Goal: Feedback & Contribution: Submit feedback/report problem

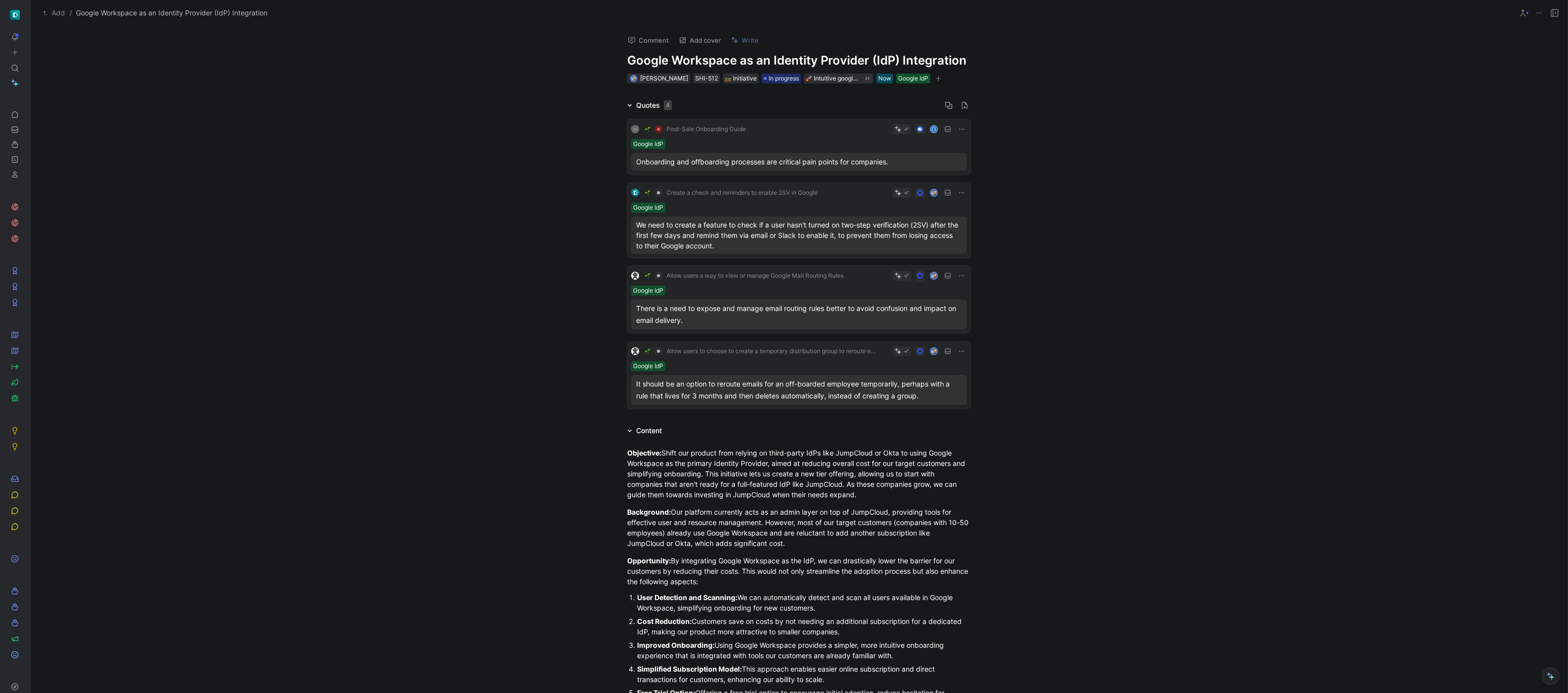
scroll to position [852, 0]
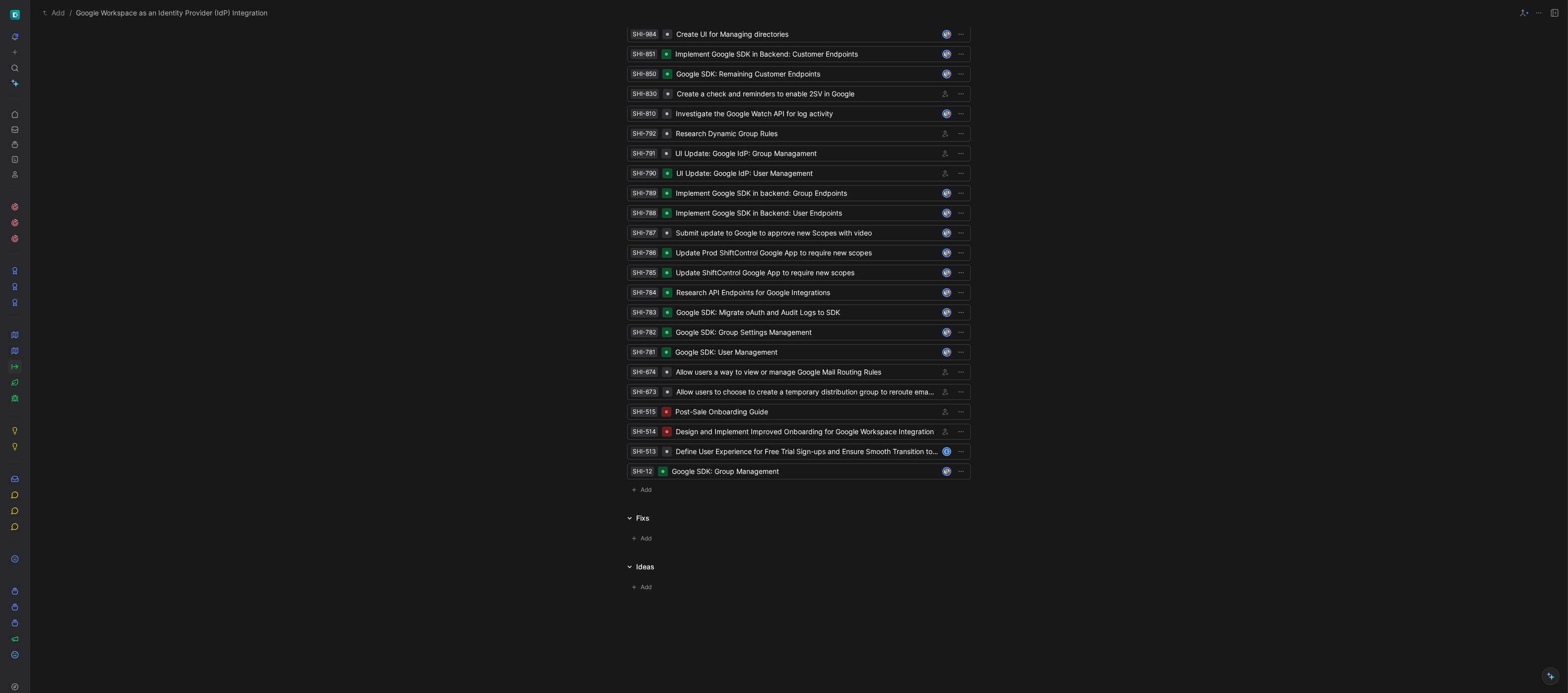
click at [13, 366] on icon at bounding box center [15, 366] width 4 height 0
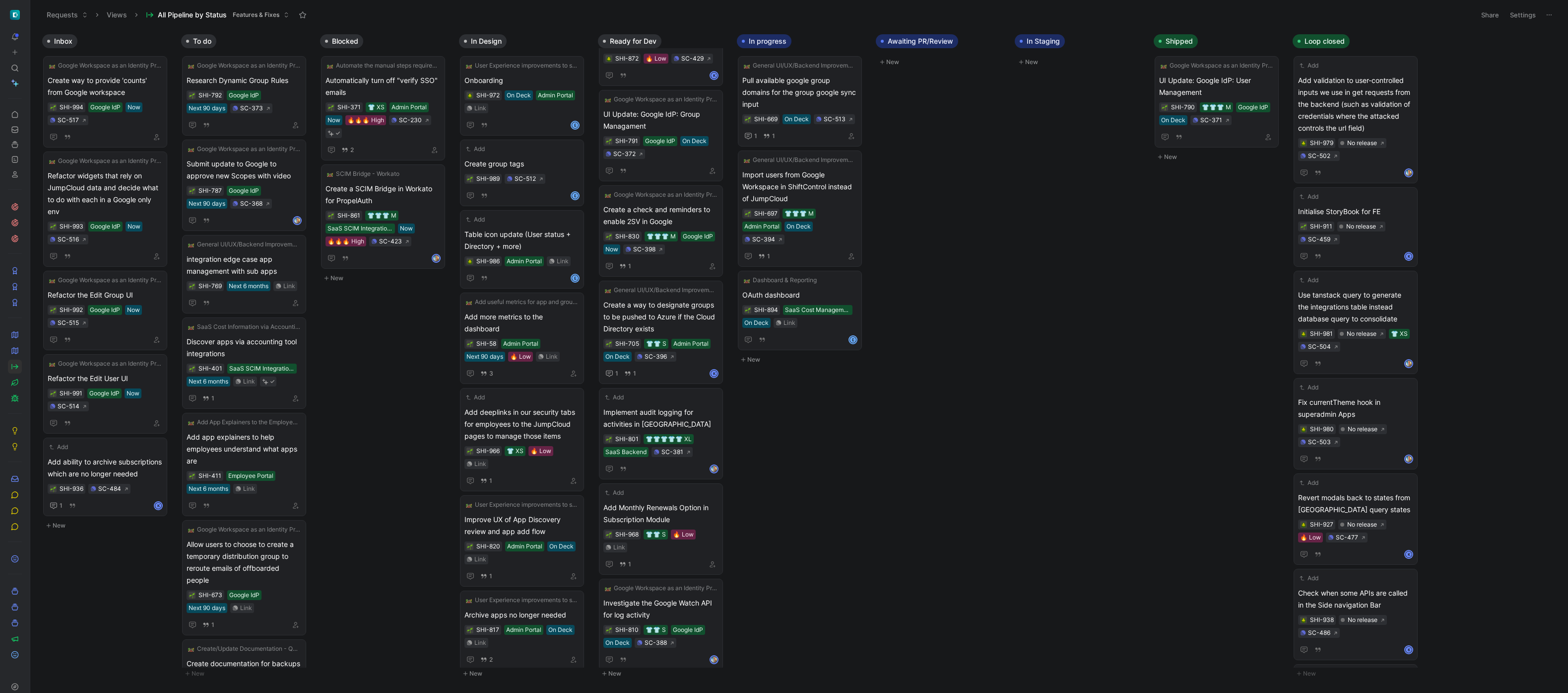
scroll to position [793, 0]
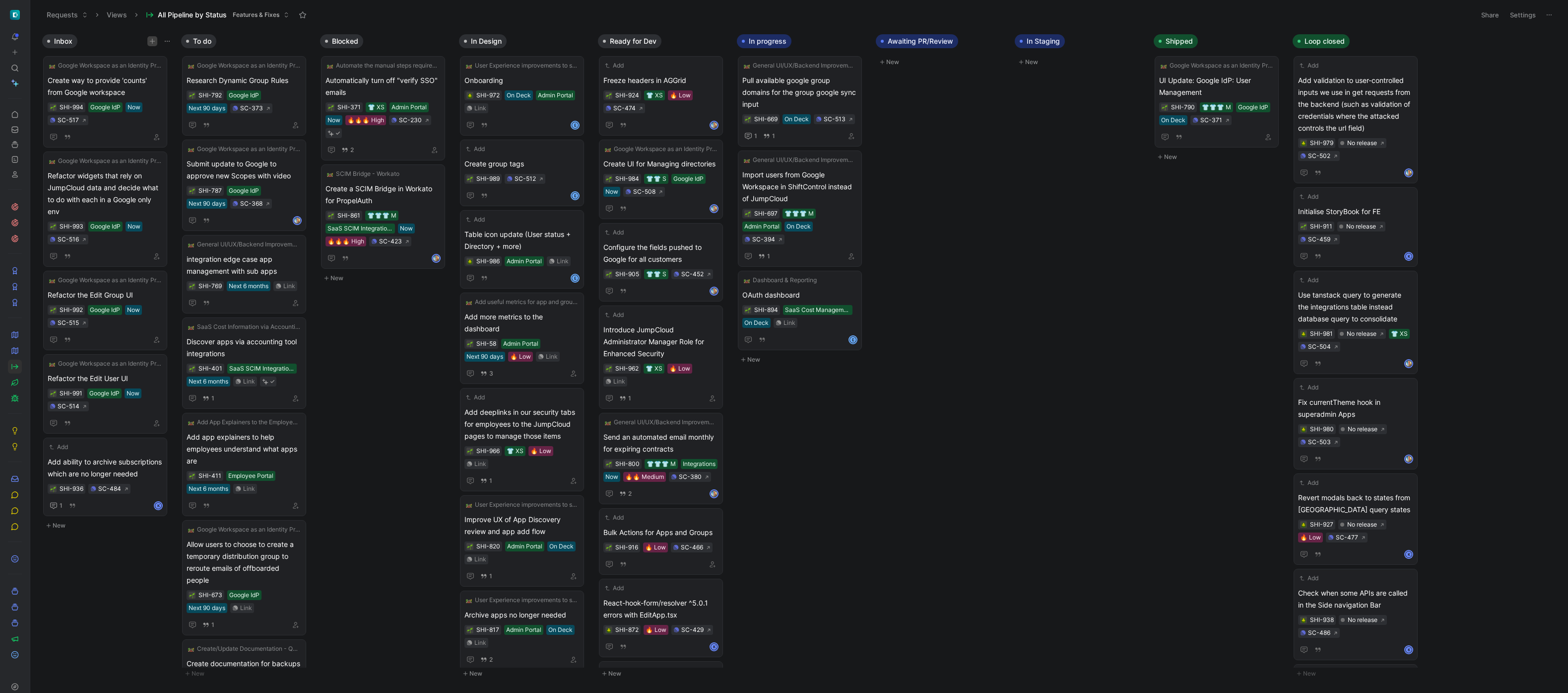
click at [153, 36] on button "button" at bounding box center [153, 41] width 10 height 10
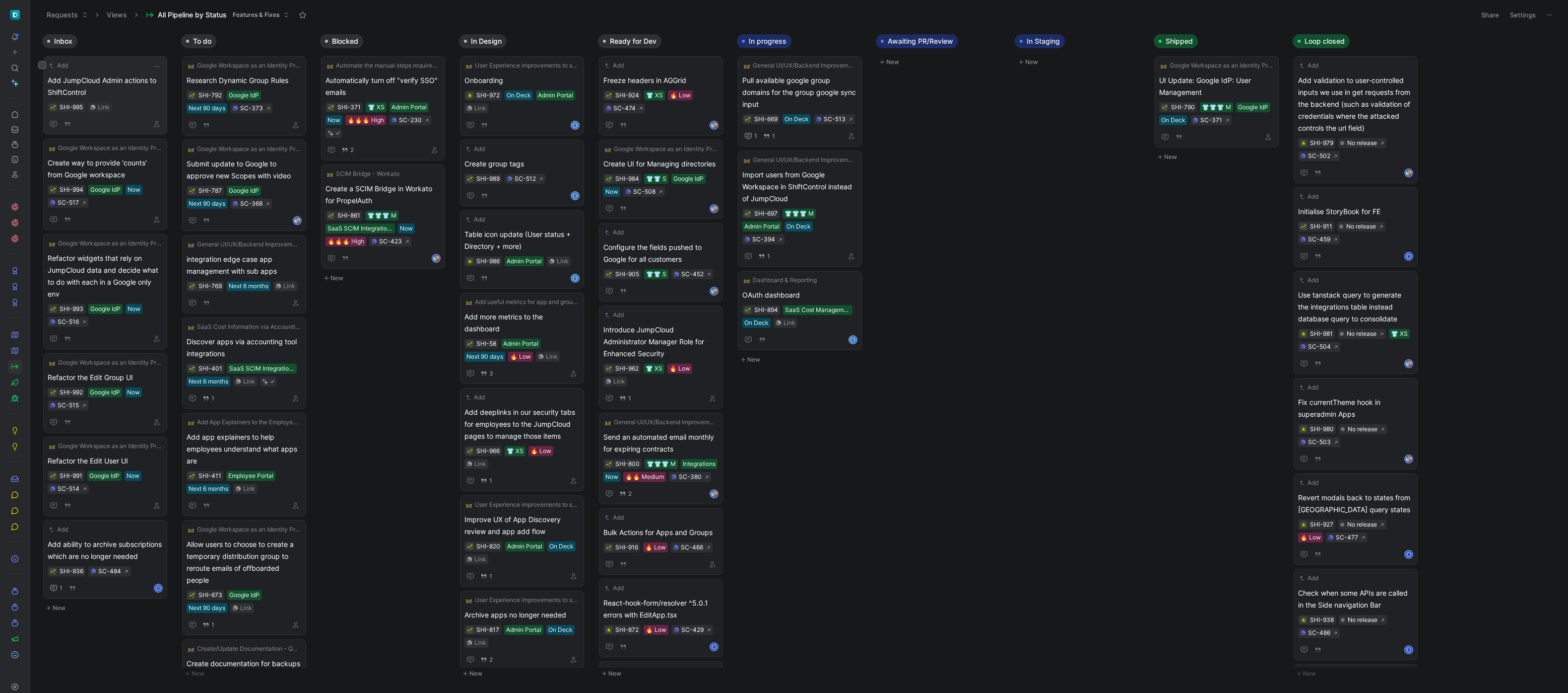
click at [125, 79] on span "Add JumpCloud Admin actions to ShiftControl" at bounding box center [105, 86] width 115 height 24
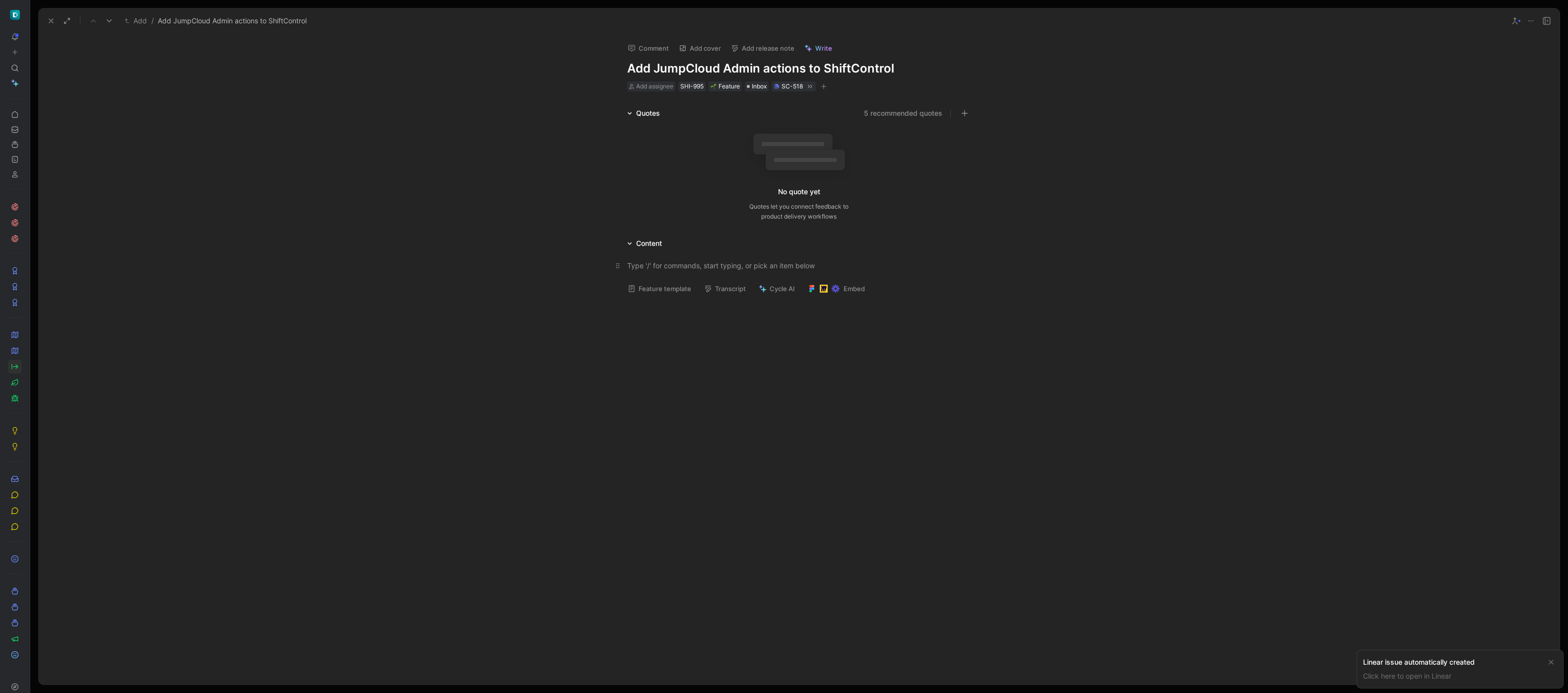
click at [743, 271] on p at bounding box center [799, 265] width 381 height 17
click at [603, 279] on div "We don’t have these actions available in our UI: Only delete. But not sending t…" at bounding box center [799, 290] width 1521 height 82
click at [56, 19] on button at bounding box center [51, 21] width 14 height 14
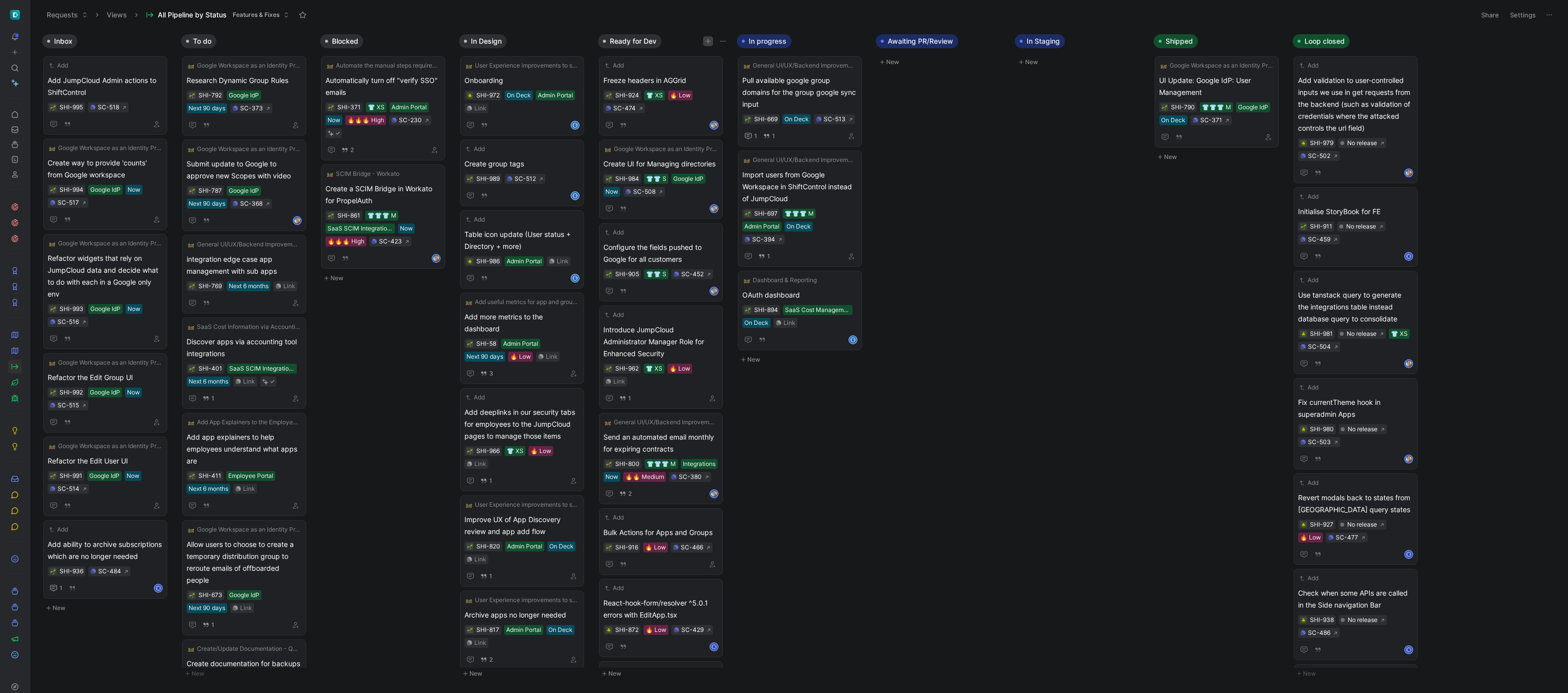
click at [705, 43] on icon "button" at bounding box center [708, 41] width 6 height 6
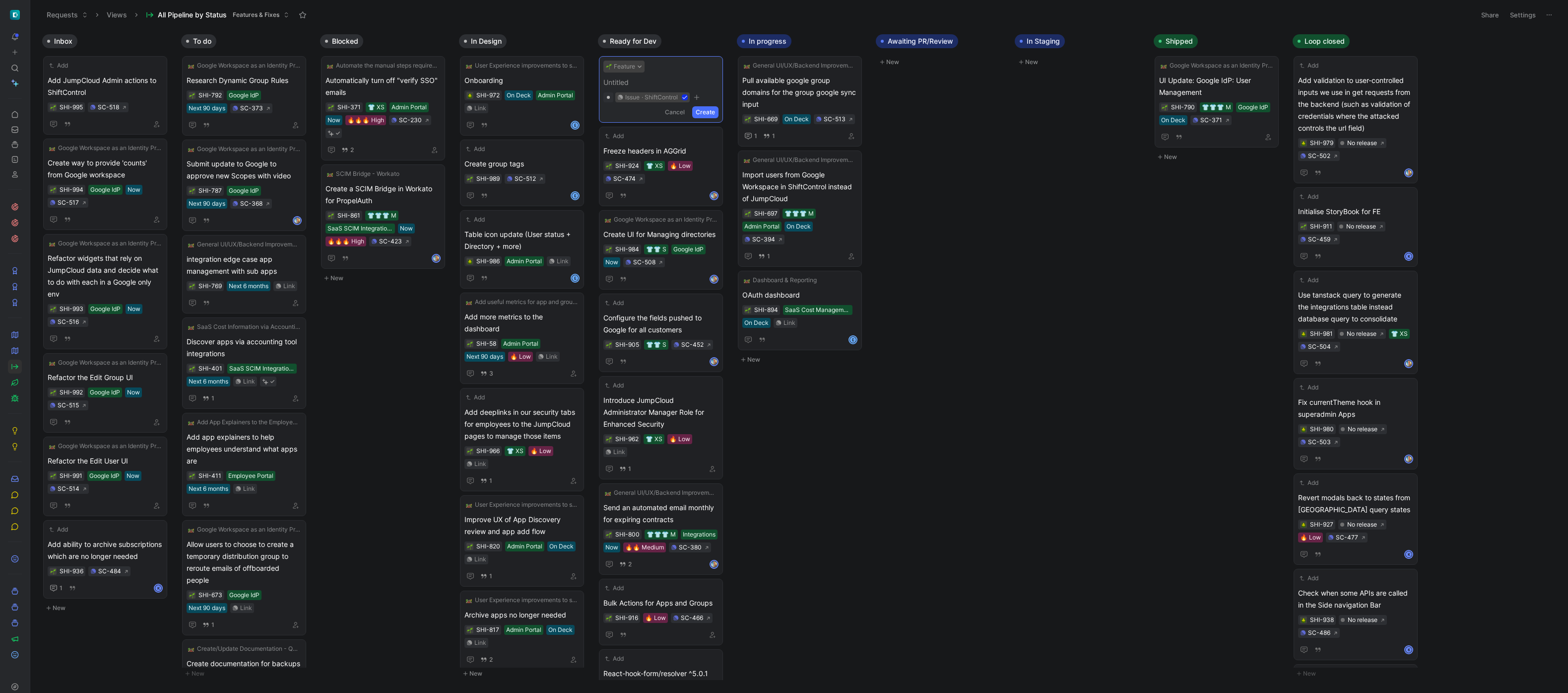
click at [630, 68] on button "Feature" at bounding box center [624, 67] width 41 height 12
click at [626, 101] on div "Fix" at bounding box center [643, 106] width 118 height 12
click at [654, 90] on form "Fix Untitled Cancel Create" at bounding box center [661, 89] width 115 height 58
click at [653, 88] on span at bounding box center [661, 83] width 115 height 12
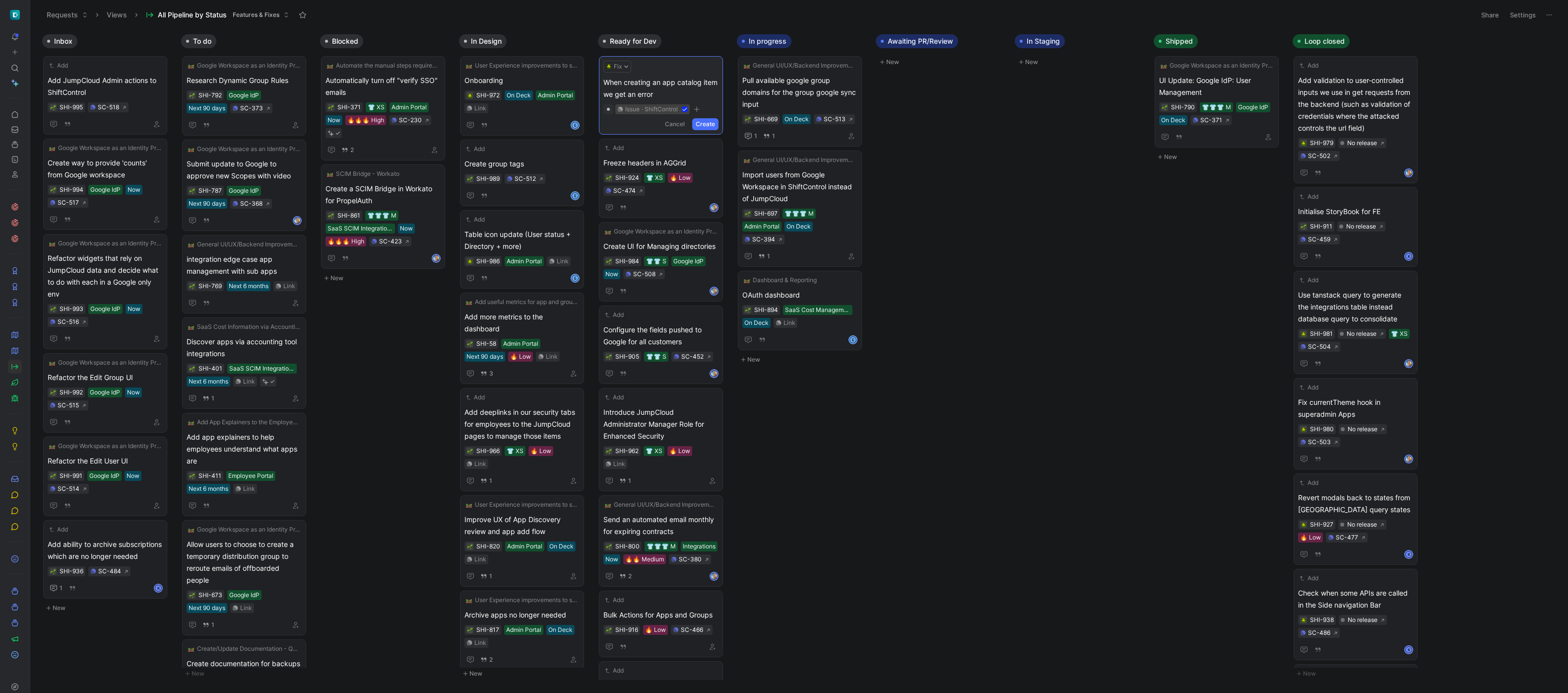
click at [703, 123] on button "Create" at bounding box center [706, 124] width 27 height 12
click at [681, 79] on span "When creating an app catalog item we get an error" at bounding box center [661, 86] width 115 height 24
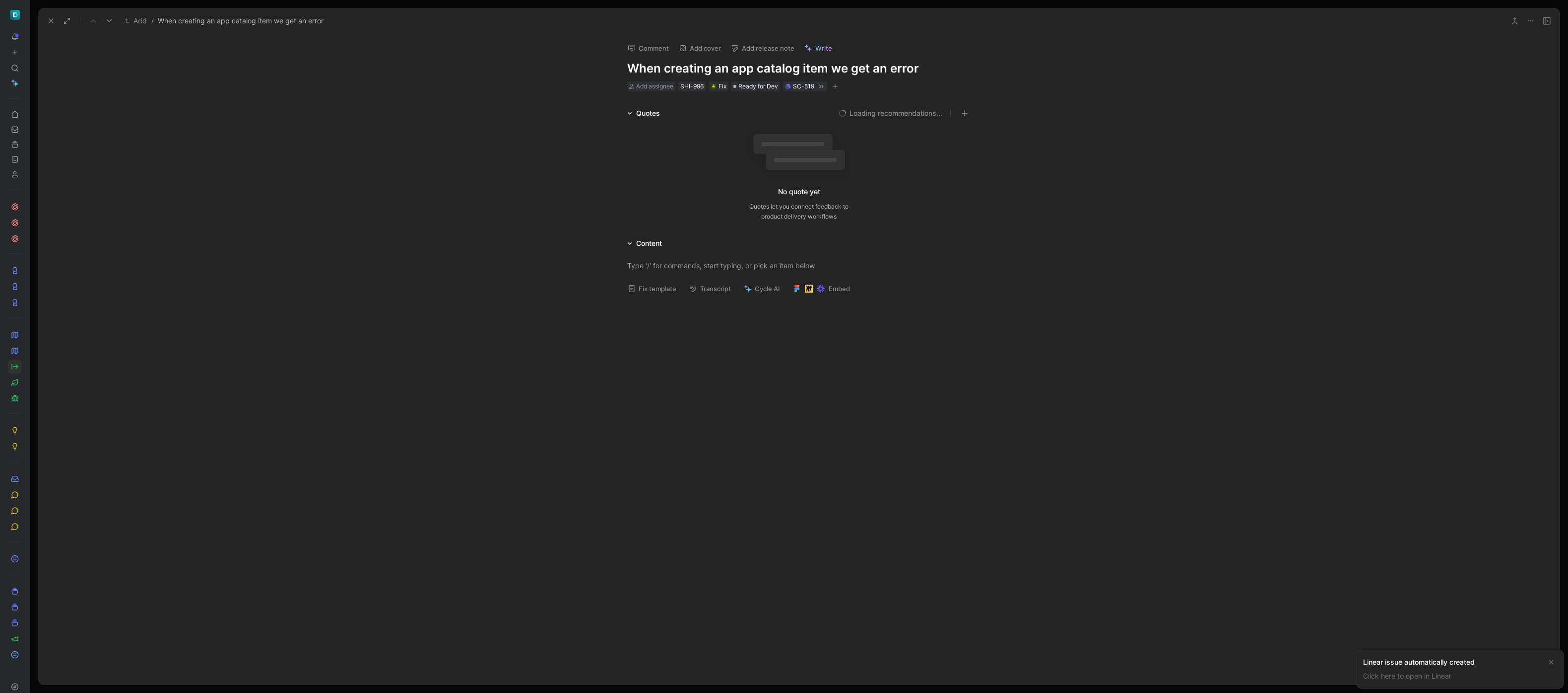
click at [665, 289] on button "Fix template" at bounding box center [652, 289] width 58 height 14
click at [675, 284] on div "Explain what’s happening in plain words, with repeatable steps if possible, and…" at bounding box center [799, 288] width 343 height 21
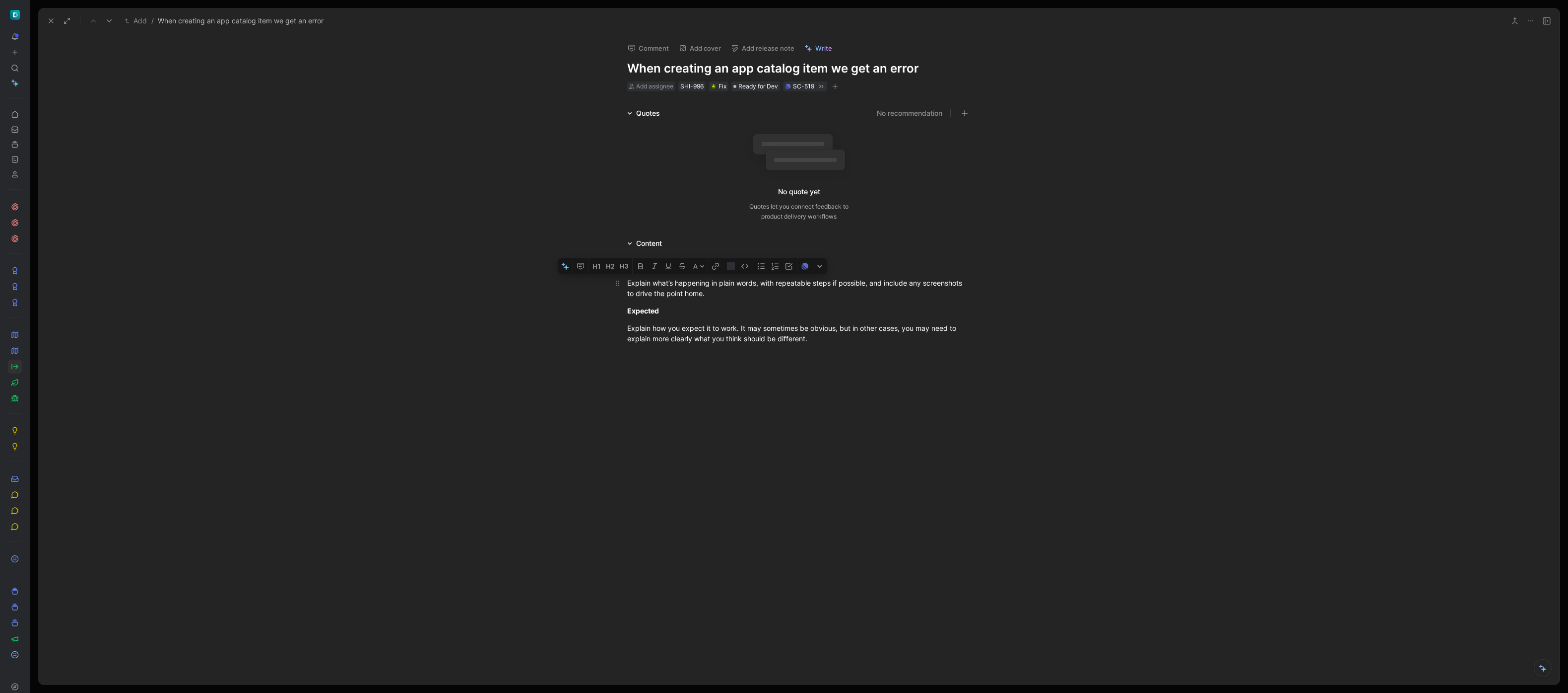
click at [675, 284] on div "Explain what’s happening in plain words, with repeatable steps if possible, and…" at bounding box center [799, 288] width 343 height 21
click at [919, 279] on div "We probably pass the blank version of the source_id when it should be null." at bounding box center [799, 283] width 343 height 11
click at [704, 335] on div "Code" at bounding box center [700, 338] width 108 height 12
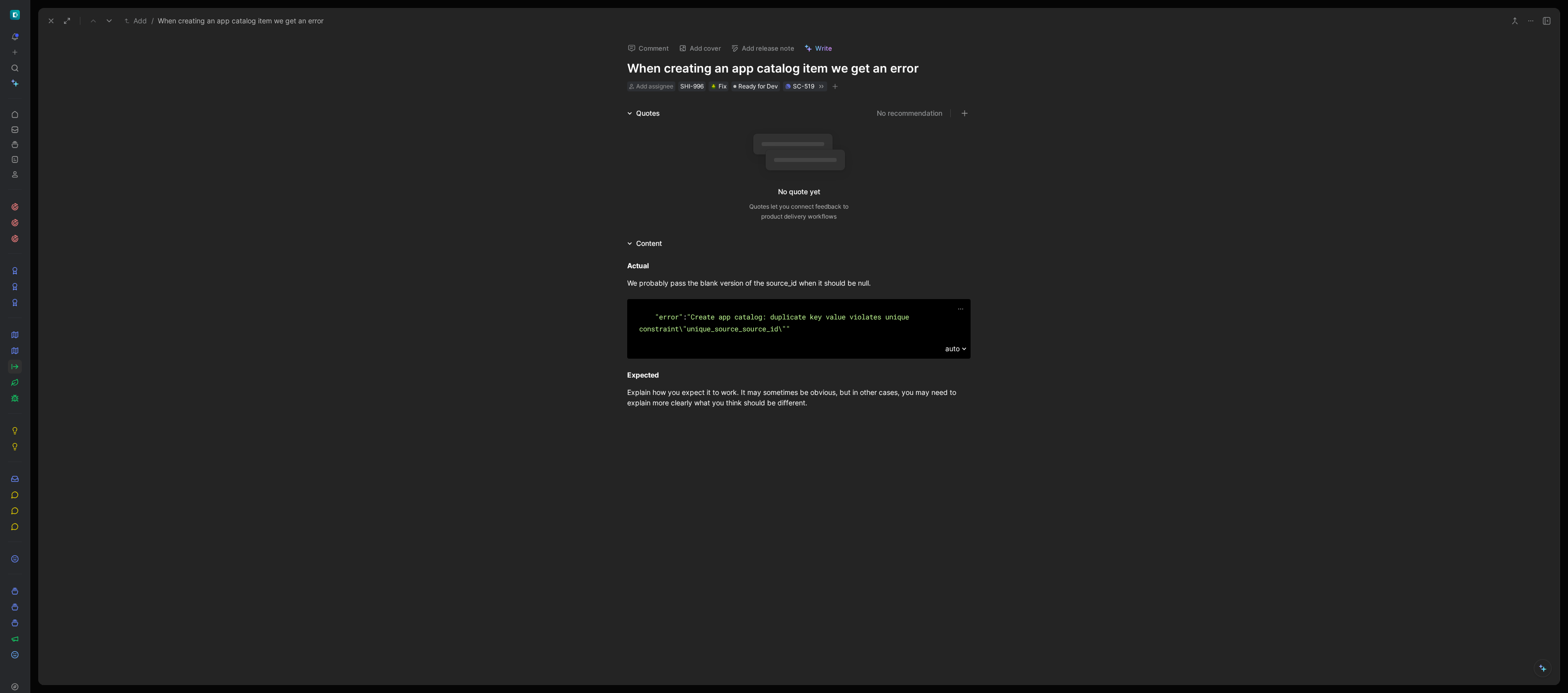
click at [589, 377] on div "Actual We probably pass the blank version of the source_id when it should be nu…" at bounding box center [799, 334] width 1521 height 169
click at [640, 401] on div "Explain how you expect it to work. It may sometimes be obvious, but in other ca…" at bounding box center [799, 397] width 343 height 21
click at [625, 381] on p "Expected" at bounding box center [799, 374] width 381 height 17
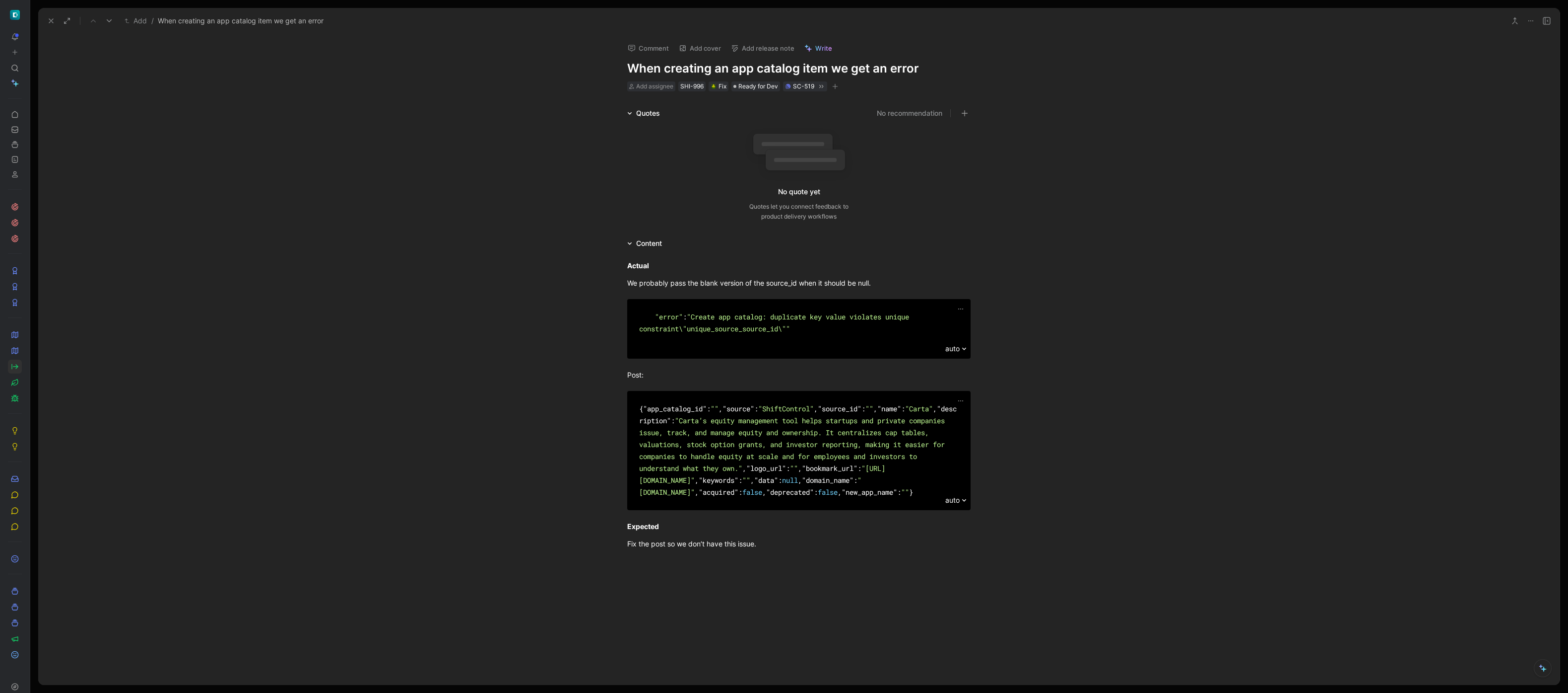
click at [53, 21] on icon at bounding box center [52, 21] width 8 height 8
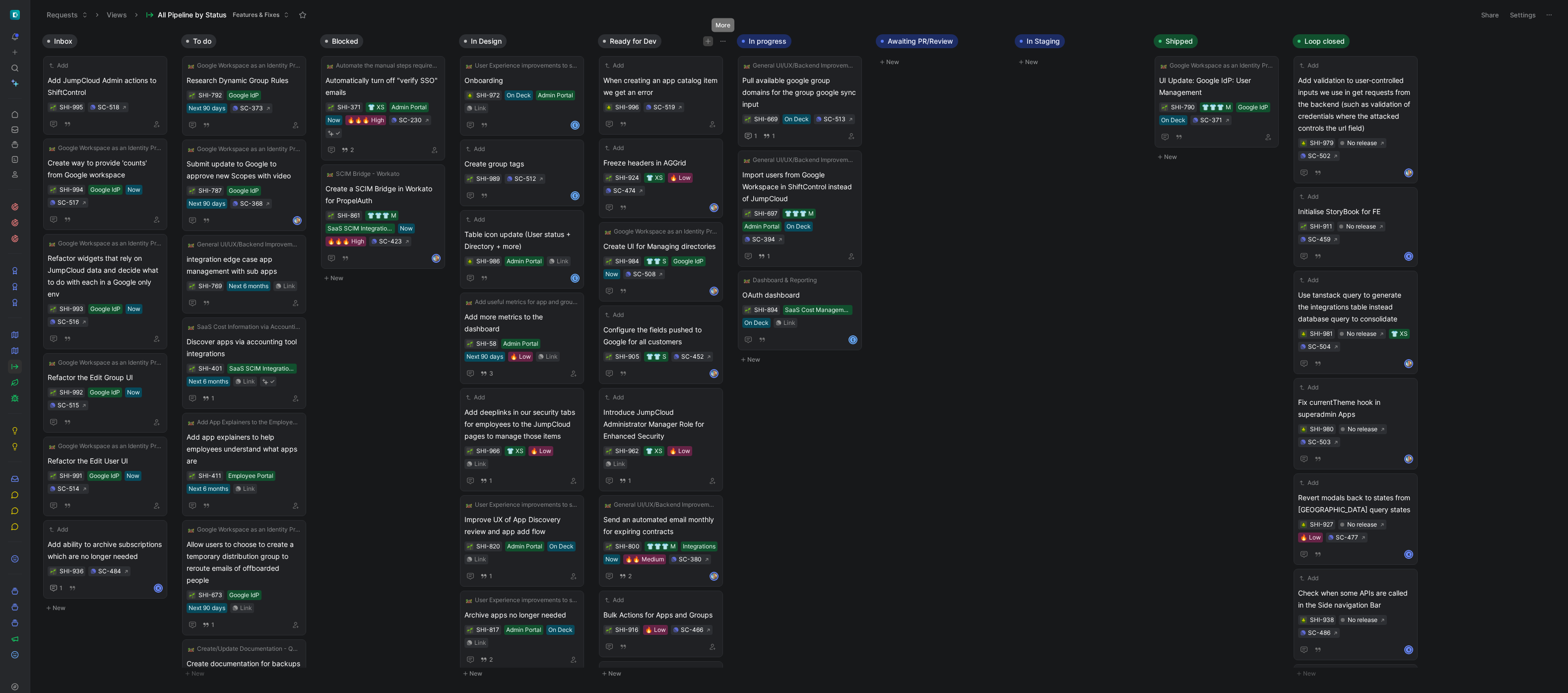
click at [711, 43] on button "button" at bounding box center [709, 41] width 10 height 10
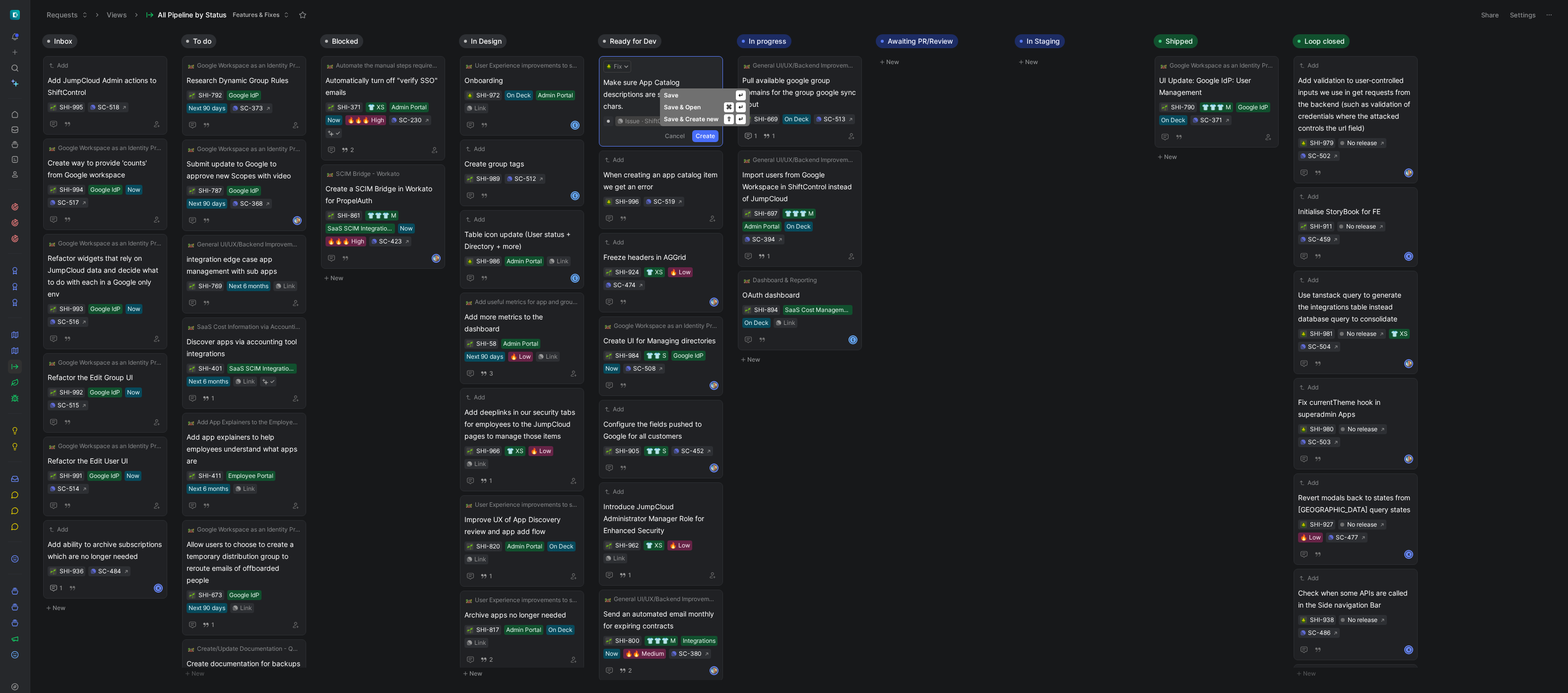
click at [706, 138] on button "Create" at bounding box center [706, 136] width 27 height 12
click at [714, 68] on icon "button" at bounding box center [713, 67] width 8 height 8
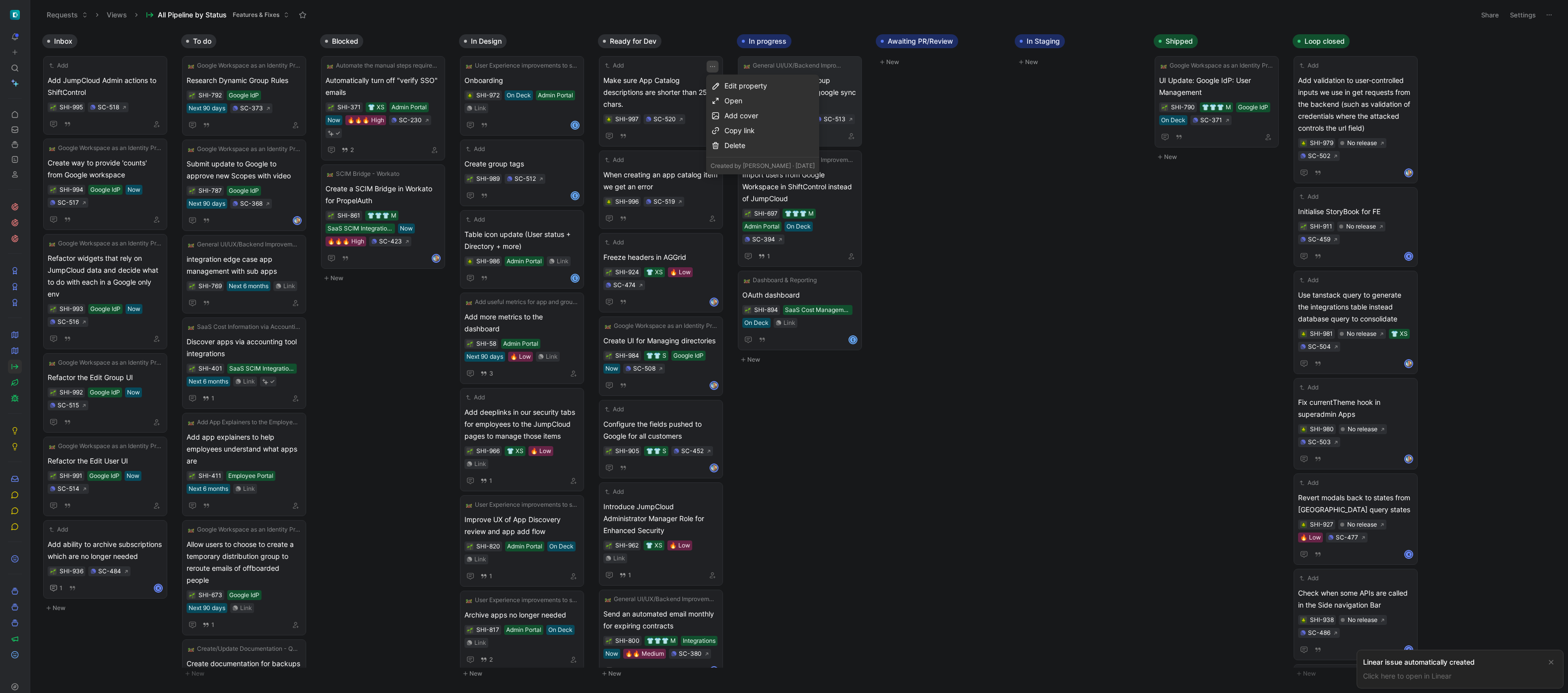
click at [744, 131] on div "Copy link" at bounding box center [769, 130] width 90 height 12
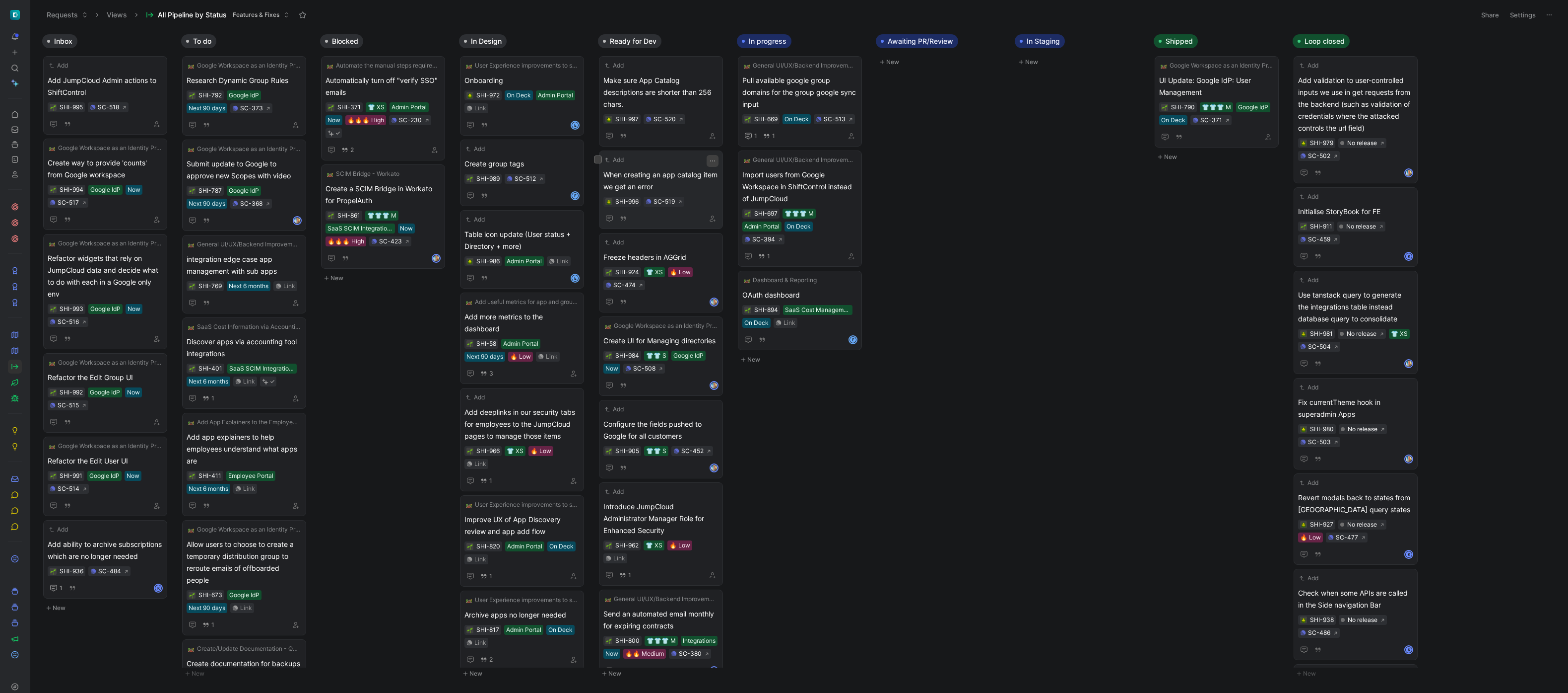
click at [710, 160] on icon "button" at bounding box center [713, 160] width 5 height 1
click at [744, 222] on div "Copy link" at bounding box center [769, 225] width 90 height 12
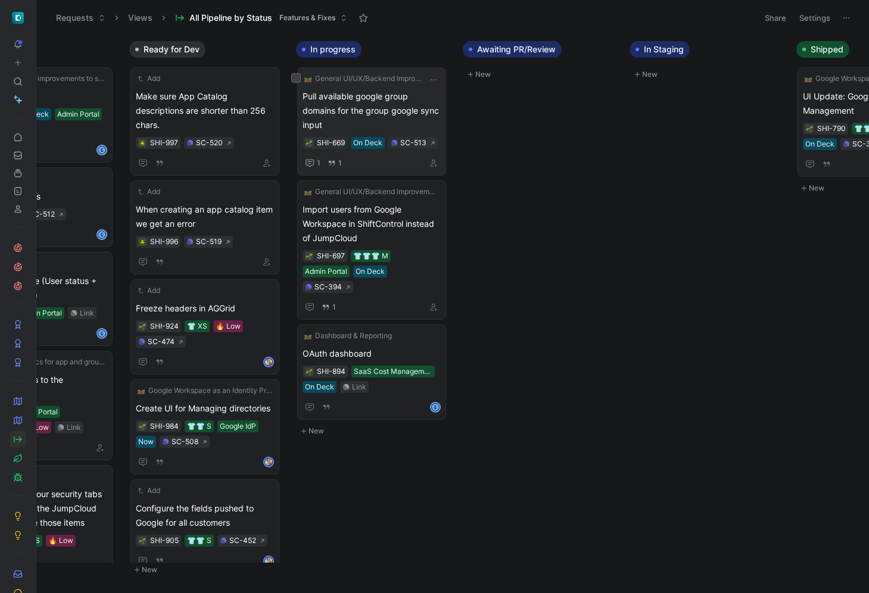
scroll to position [0, 589]
click at [261, 50] on icon "button" at bounding box center [260, 49] width 7 height 7
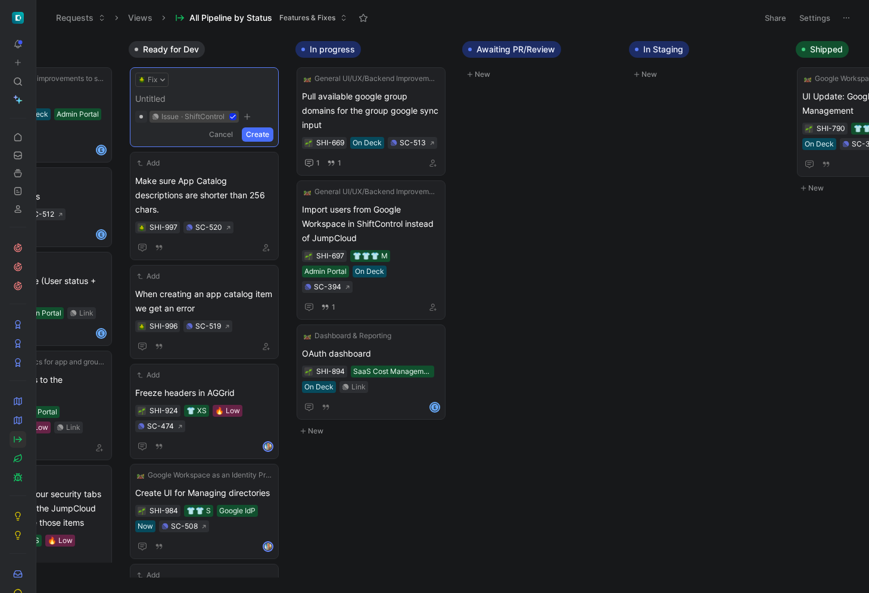
click at [168, 101] on span at bounding box center [204, 99] width 138 height 14
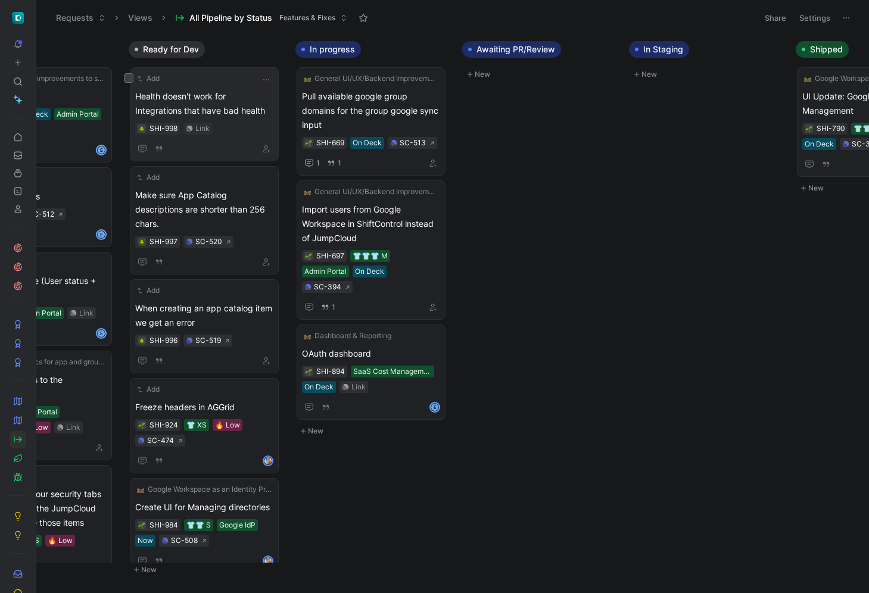
click at [227, 86] on div "Add Health doesn't work for Integrations that have bad health SHI-998 Link" at bounding box center [204, 114] width 138 height 83
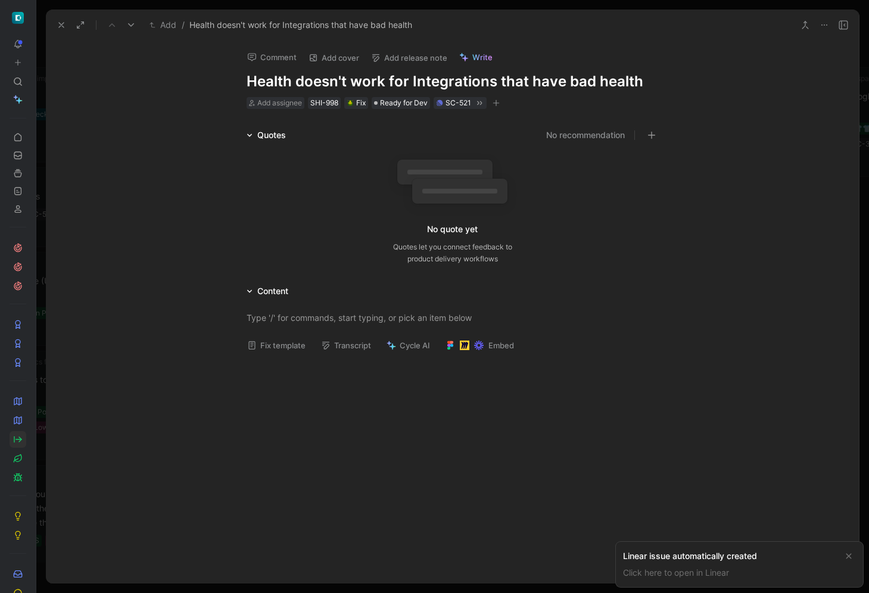
click at [287, 347] on button "Fix template" at bounding box center [276, 345] width 69 height 17
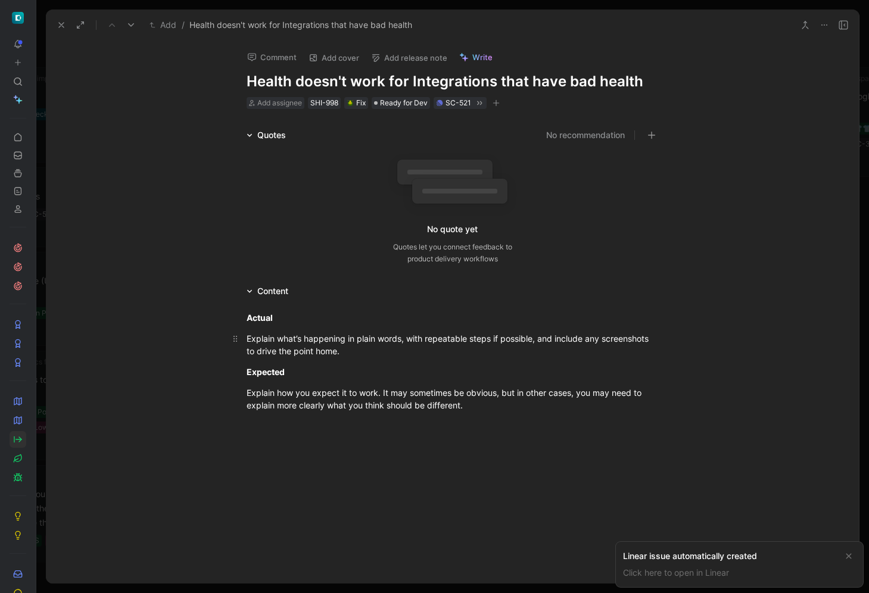
click at [319, 348] on div "Explain what’s happening in plain words, with repeatable steps if possible, and…" at bounding box center [452, 344] width 412 height 25
click at [323, 402] on div "Explain how you expect it to work. It may sometimes be obvious, but in other ca…" at bounding box center [452, 398] width 412 height 25
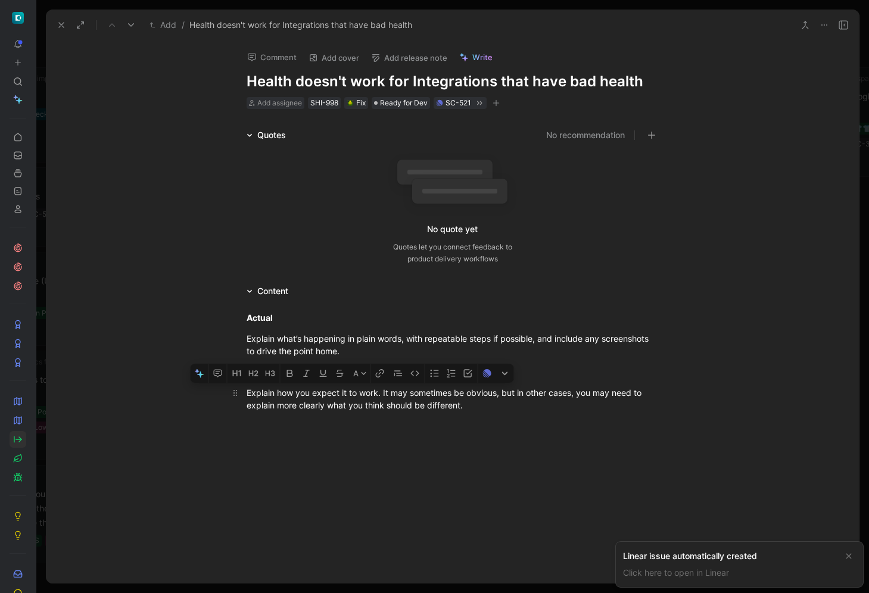
click at [323, 402] on div "Explain how you expect it to work. It may sometimes be obvious, but in other ca…" at bounding box center [452, 398] width 412 height 25
click at [313, 348] on div "Explain what’s happening in plain words, with repeatable steps if possible, and…" at bounding box center [452, 344] width 412 height 25
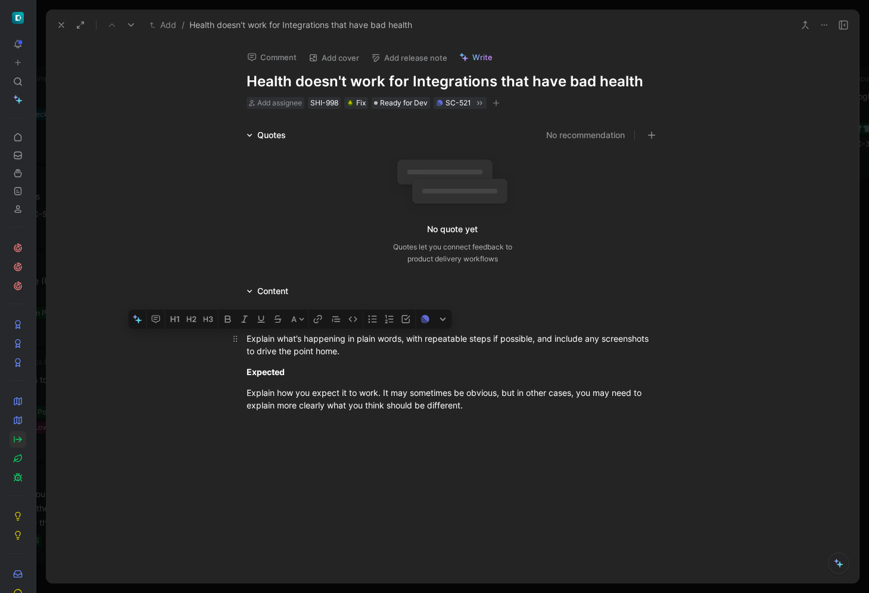
click at [313, 348] on div "Explain what’s happening in plain words, with repeatable steps if possible, and…" at bounding box center [452, 344] width 412 height 25
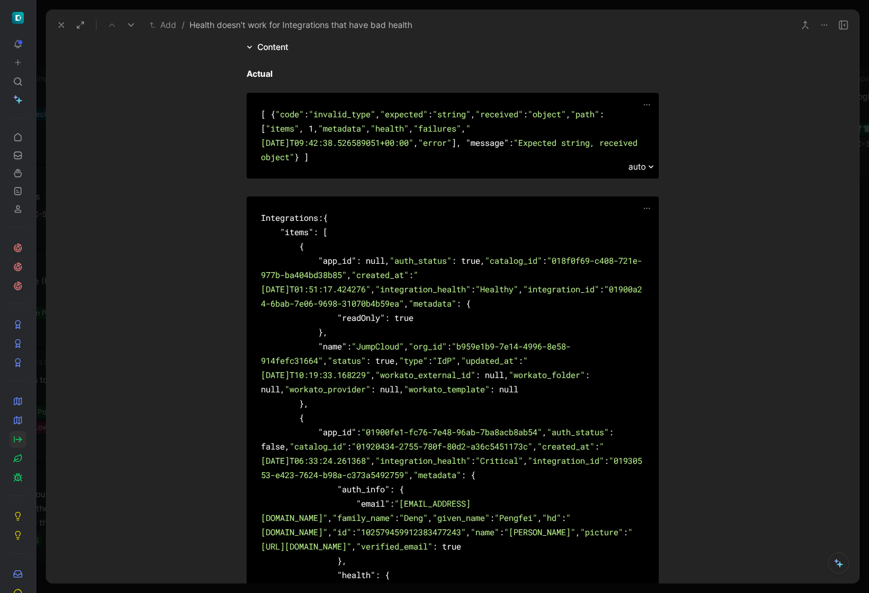
scroll to position [217, 0]
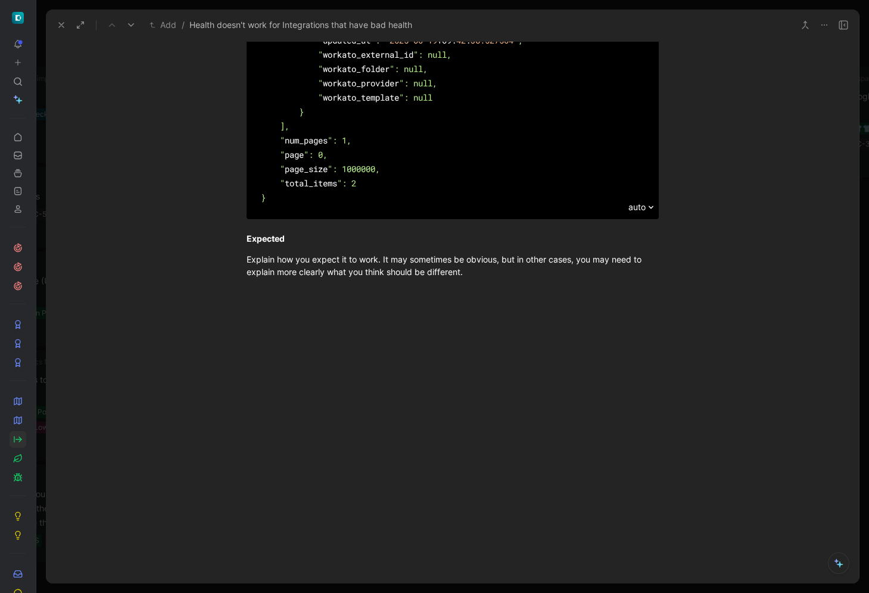
scroll to position [1890, 0]
click at [320, 264] on div "Explain how you expect it to work. It may sometimes be obvious, but in other ca…" at bounding box center [452, 265] width 412 height 25
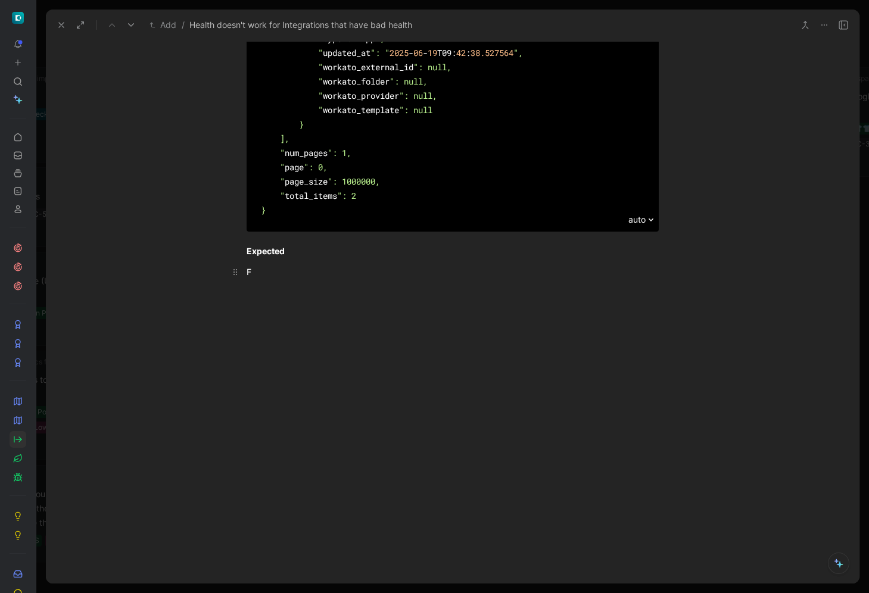
scroll to position [1880, 0]
click at [62, 33] on button at bounding box center [61, 25] width 17 height 17
